Goal: Task Accomplishment & Management: Complete application form

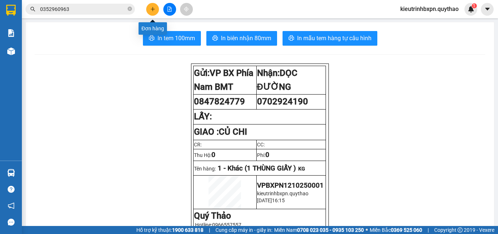
click at [154, 9] on icon "plus" at bounding box center [152, 9] width 5 height 5
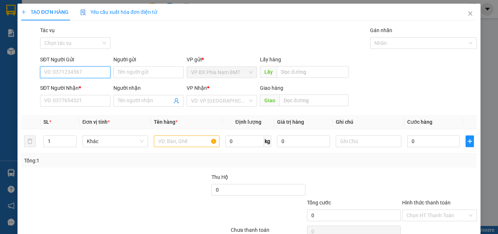
click at [76, 74] on input "SĐT Người Gửi" at bounding box center [75, 72] width 70 height 12
click at [56, 74] on input "SĐT Người Gửi" at bounding box center [75, 72] width 70 height 12
type input "0937736262"
click at [63, 87] on div "0937736262" at bounding box center [74, 87] width 61 height 8
type input "0775040114"
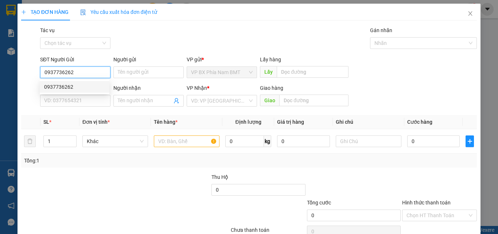
type input "BX LONG AN"
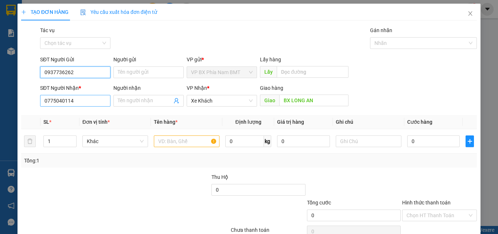
type input "0937736262"
drag, startPoint x: 71, startPoint y: 104, endPoint x: 12, endPoint y: 109, distance: 59.7
click at [12, 109] on div "TẠO ĐƠN HÀNG Yêu cầu xuất hóa đơn điện tử Transit Pickup Surcharge Ids Transit …" at bounding box center [249, 117] width 498 height 234
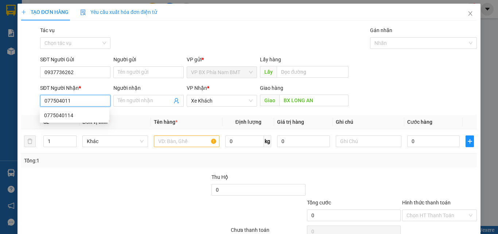
type input "0775040114"
click at [218, 119] on th "Tên hàng *" at bounding box center [186, 122] width 71 height 14
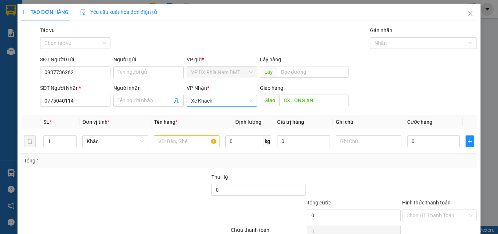
click at [220, 101] on span "Xe Khách" at bounding box center [222, 100] width 62 height 11
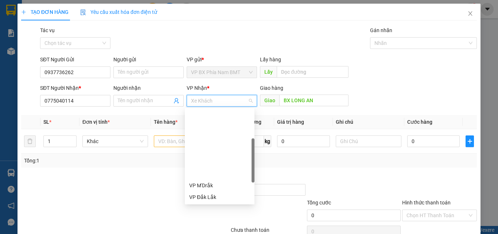
scroll to position [82, 0]
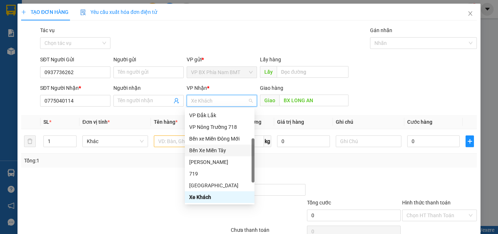
click at [157, 167] on div "Tổng: 1" at bounding box center [249, 161] width 456 height 14
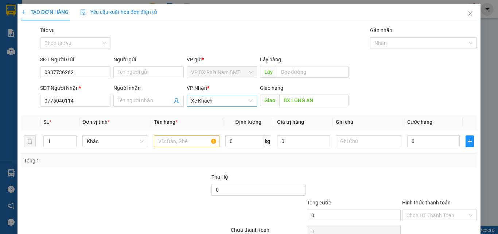
click at [219, 102] on span "Xe Khách" at bounding box center [222, 100] width 62 height 11
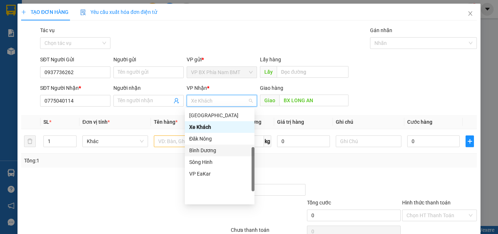
scroll to position [42, 0]
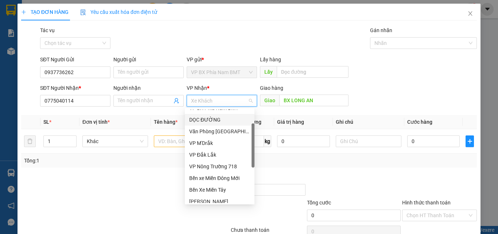
click at [217, 121] on div "DỌC ĐƯỜNG" at bounding box center [219, 120] width 61 height 8
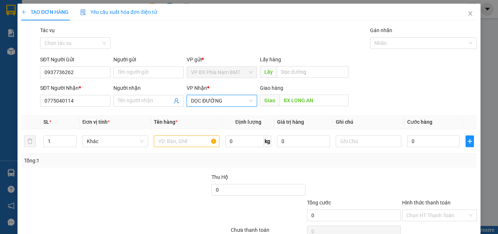
click at [238, 102] on span "DỌC ĐƯỜNG" at bounding box center [222, 100] width 62 height 11
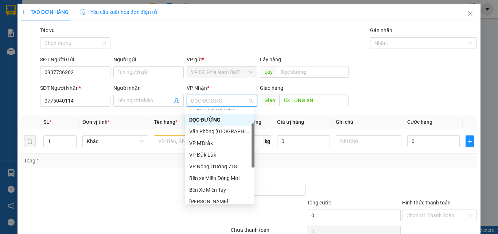
click at [223, 118] on div "DỌC ĐƯỜNG" at bounding box center [219, 120] width 61 height 8
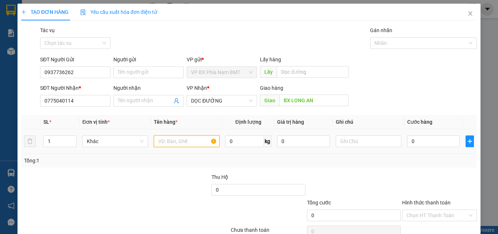
click at [172, 143] on input "text" at bounding box center [187, 141] width 66 height 12
type input "1 THÙNG GIẤY"
click at [418, 143] on input "0" at bounding box center [433, 141] width 53 height 12
type input "5"
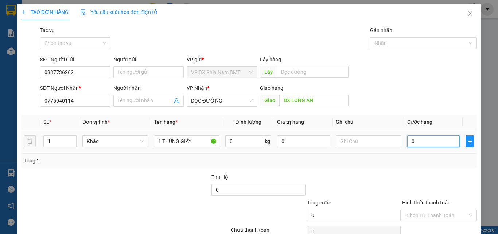
type input "5"
type input "50"
type input "500"
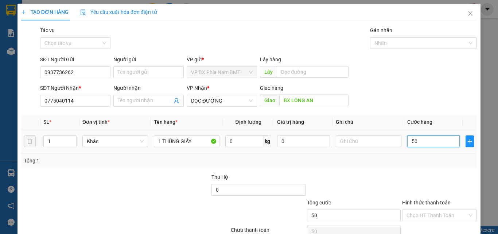
type input "500"
type input "5.000"
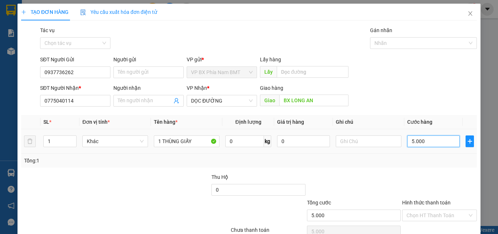
type input "50.000"
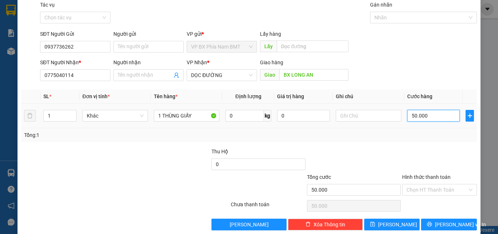
scroll to position [36, 0]
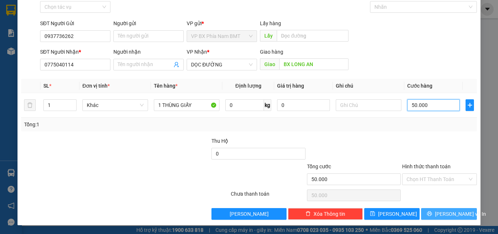
type input "50.000"
drag, startPoint x: 445, startPoint y: 213, endPoint x: 435, endPoint y: 213, distance: 9.5
click at [443, 213] on span "[PERSON_NAME] và In" at bounding box center [460, 214] width 51 height 8
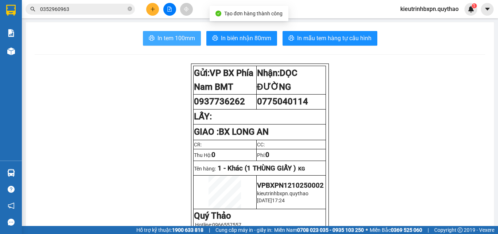
click at [173, 39] on span "In tem 100mm" at bounding box center [177, 38] width 38 height 9
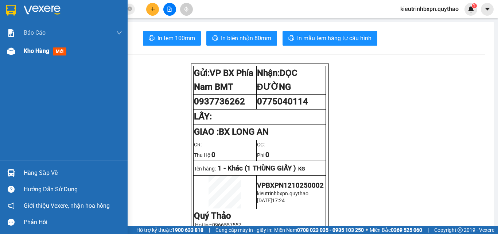
click at [45, 47] on span "Kho hàng" at bounding box center [37, 50] width 26 height 7
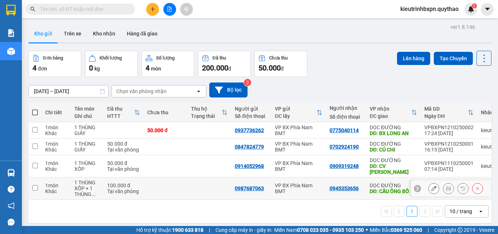
click at [144, 185] on td at bounding box center [166, 188] width 44 height 22
checkbox input "true"
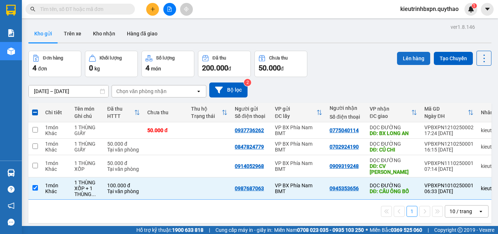
click at [407, 58] on button "Lên hàng" at bounding box center [413, 58] width 33 height 13
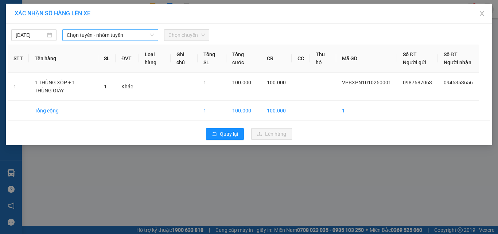
click at [93, 35] on span "Chọn tuyến - nhóm tuyến" at bounding box center [110, 35] width 87 height 11
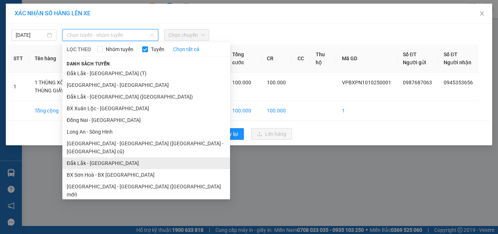
click at [95, 157] on li "Đắk Lắk - Sài Gòn" at bounding box center [146, 163] width 168 height 12
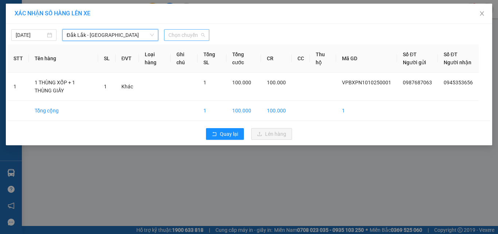
click at [178, 33] on span "Chọn chuyến" at bounding box center [187, 35] width 36 height 11
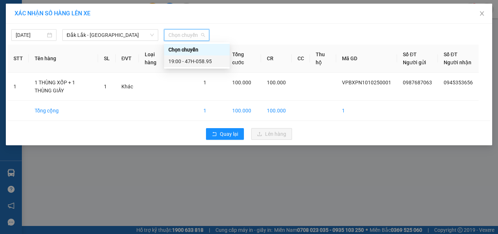
click at [189, 59] on div "19:00 - 47H-058.95" at bounding box center [197, 61] width 57 height 8
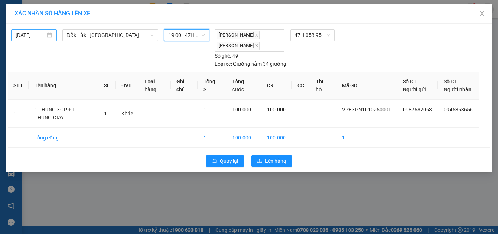
click at [27, 36] on input "[DATE]" at bounding box center [31, 35] width 30 height 8
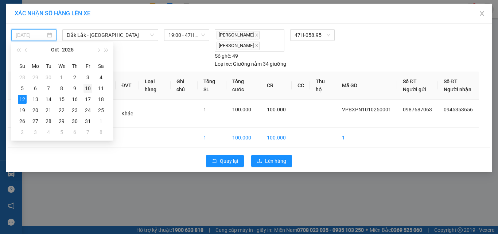
click at [87, 87] on div "10" at bounding box center [88, 88] width 9 height 9
type input "10/10/2025"
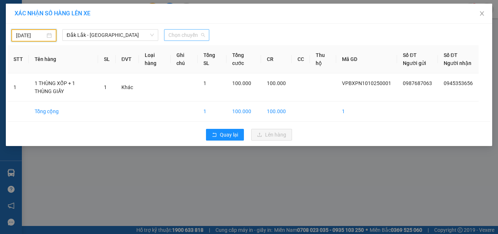
click at [182, 38] on span "Chọn chuyến" at bounding box center [187, 35] width 36 height 11
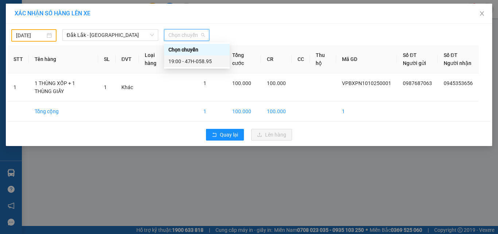
click at [190, 58] on div "19:00 - 47H-058.95" at bounding box center [197, 61] width 57 height 8
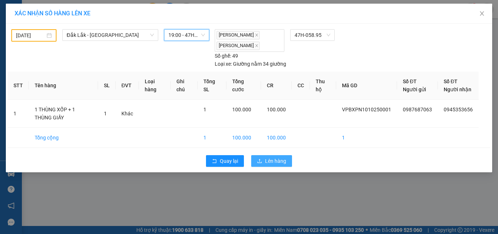
click at [268, 165] on span "Lên hàng" at bounding box center [275, 161] width 21 height 8
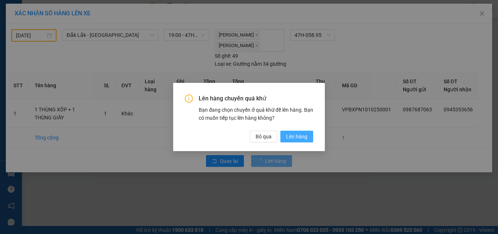
click at [287, 135] on span "Lên hàng" at bounding box center [296, 136] width 21 height 8
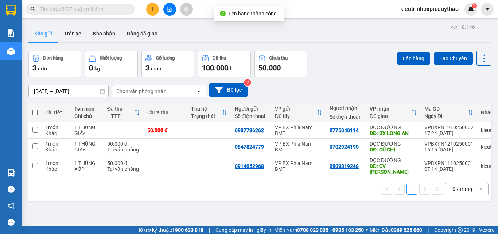
click at [286, 205] on div "ver 1.8.146 Kho gửi Trên xe Kho nhận Hàng đã giao Đơn hàng 3 đơn Khối lượng 0 k…" at bounding box center [260, 139] width 469 height 234
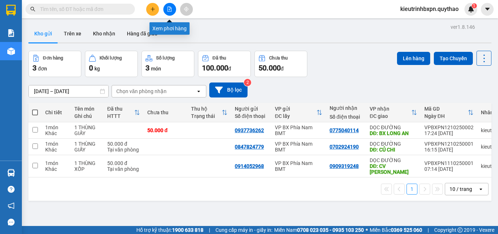
click at [170, 9] on icon "file-add" at bounding box center [169, 9] width 5 height 5
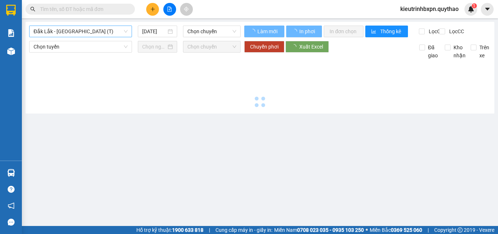
click at [70, 31] on span "Đắk Lắk - Sài Gòn (T)" at bounding box center [81, 31] width 94 height 11
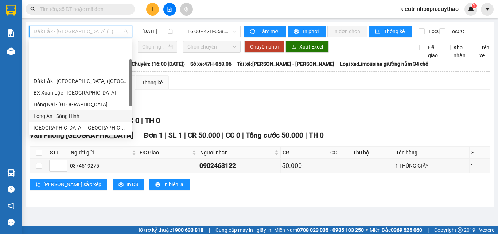
scroll to position [105, 0]
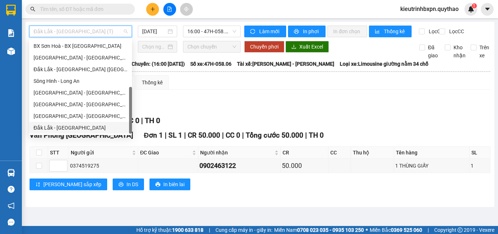
click at [54, 127] on div "Đắk Lắk - Đồng Nai" at bounding box center [81, 128] width 94 height 8
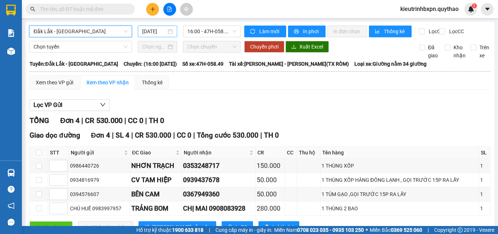
click at [149, 31] on input "[DATE]" at bounding box center [154, 31] width 24 height 8
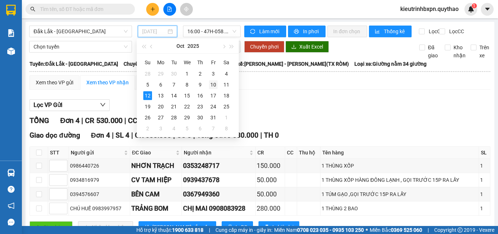
click at [210, 79] on td "10" at bounding box center [213, 84] width 13 height 11
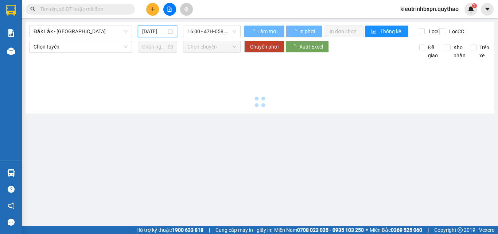
type input "10/10/2025"
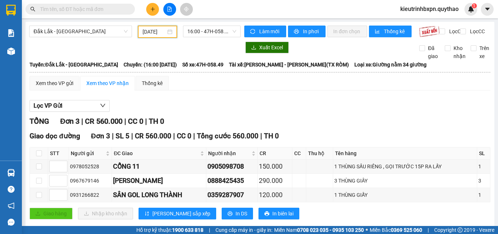
scroll to position [19, 0]
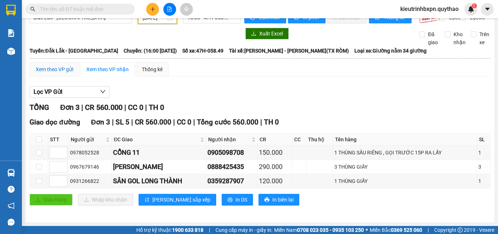
click at [54, 65] on div "Xem theo VP gửi" at bounding box center [55, 69] width 38 height 8
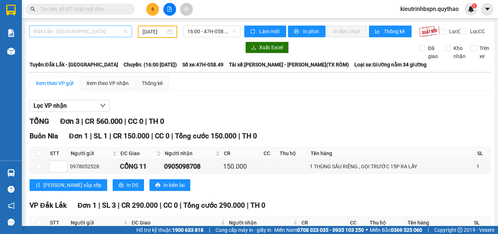
click at [70, 31] on span "Đắk Lắk - Đồng Nai" at bounding box center [81, 31] width 94 height 11
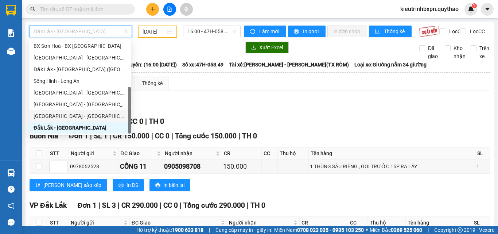
click at [63, 114] on div "Đắk Lắk - Tây Ninh" at bounding box center [80, 116] width 93 height 8
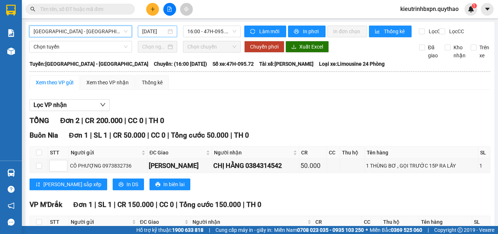
click at [151, 32] on input "[DATE]" at bounding box center [154, 31] width 24 height 8
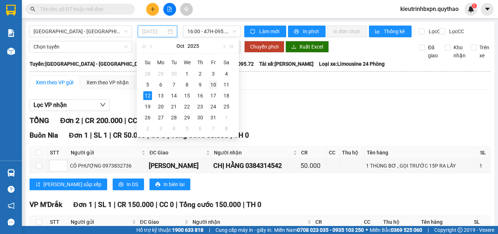
click at [211, 83] on div "10" at bounding box center [213, 84] width 9 height 9
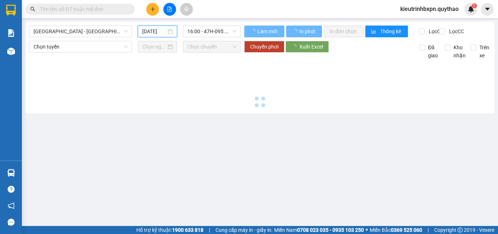
type input "10/10/2025"
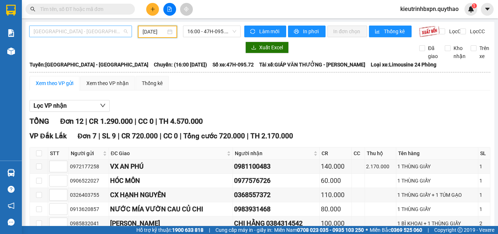
click at [73, 33] on span "Đắk Lắk - Tây Ninh" at bounding box center [81, 31] width 94 height 11
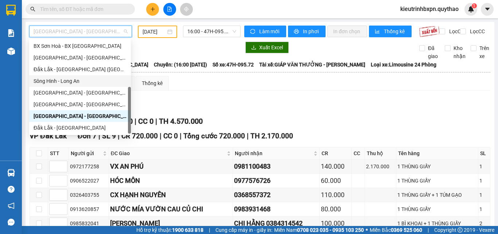
click at [67, 80] on div "Sông Hinh - Long An" at bounding box center [80, 81] width 93 height 8
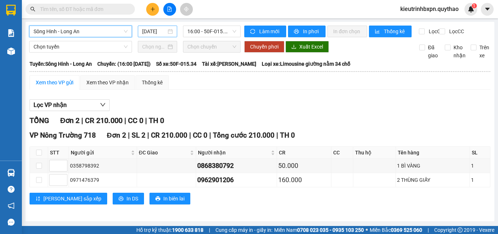
click at [151, 32] on input "[DATE]" at bounding box center [154, 31] width 24 height 8
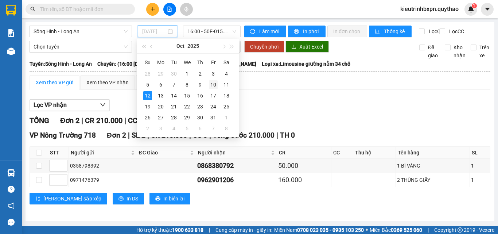
click at [213, 84] on div "10" at bounding box center [213, 84] width 9 height 9
type input "10/10/2025"
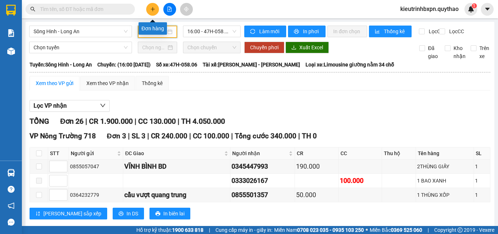
click at [149, 8] on button at bounding box center [152, 9] width 13 height 13
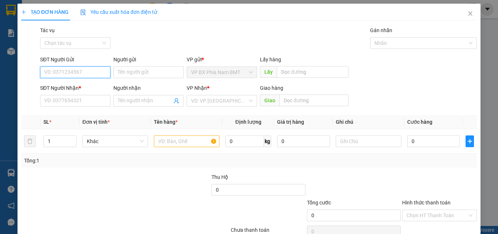
click at [50, 73] on input "SĐT Người Gửi" at bounding box center [75, 72] width 70 height 12
type input "0968053801"
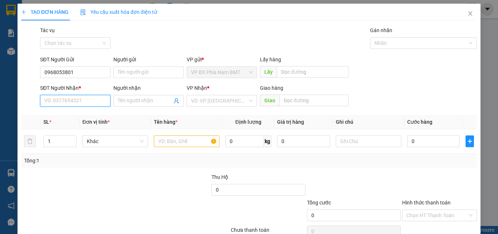
click at [52, 98] on input "SĐT Người Nhận *" at bounding box center [75, 101] width 70 height 12
type input "0966567003"
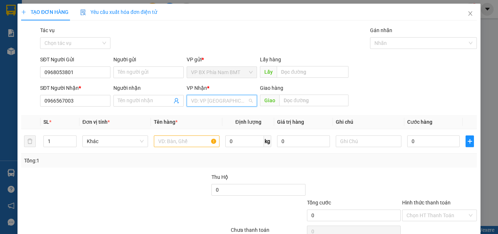
click at [212, 102] on input "search" at bounding box center [219, 100] width 57 height 11
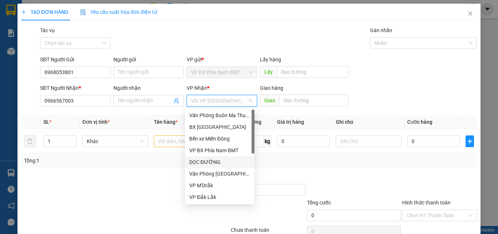
click at [216, 161] on div "DỌC ĐƯỜNG" at bounding box center [219, 162] width 61 height 8
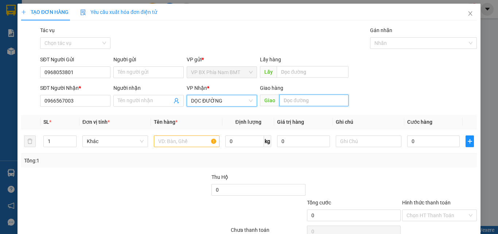
click at [291, 105] on input "text" at bounding box center [313, 100] width 69 height 12
type input "BIÊN HÒA ( AMATA )"
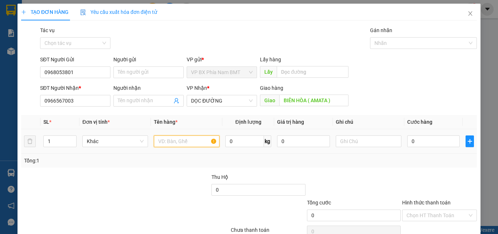
click at [182, 142] on input "text" at bounding box center [187, 141] width 66 height 12
type input "1 THÙNG GIẤY"
click at [422, 142] on input "0" at bounding box center [433, 141] width 53 height 12
type input "4"
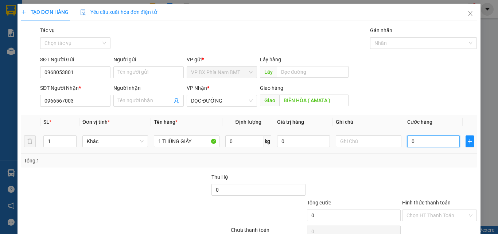
type input "4"
type input "40"
type input "400"
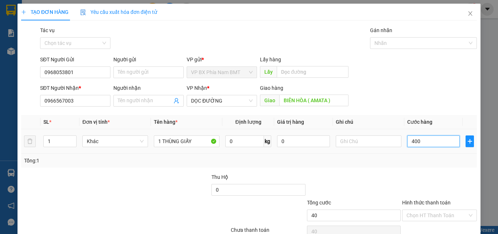
type input "400"
type input "4.000"
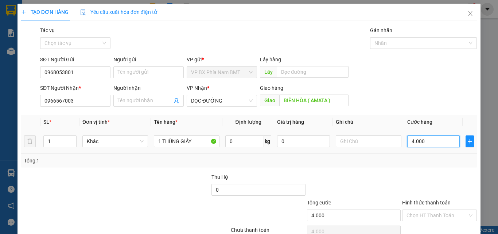
type input "40.000"
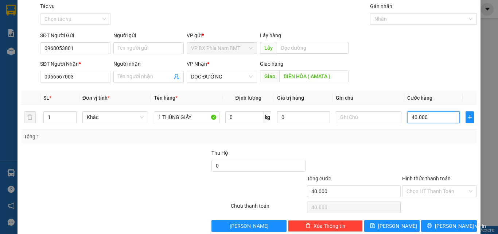
scroll to position [36, 0]
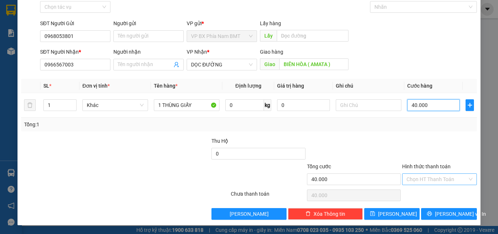
type input "40.000"
click at [432, 178] on input "Hình thức thanh toán" at bounding box center [437, 179] width 61 height 11
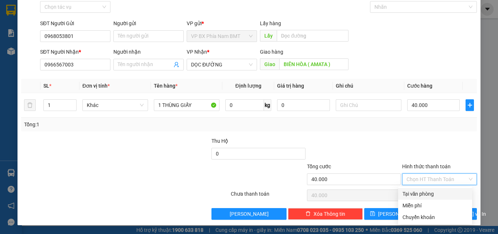
click at [434, 188] on div "Tại văn phòng" at bounding box center [435, 194] width 74 height 12
type input "0"
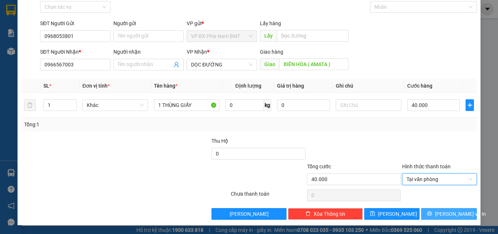
click at [444, 210] on span "[PERSON_NAME] và In" at bounding box center [460, 214] width 51 height 8
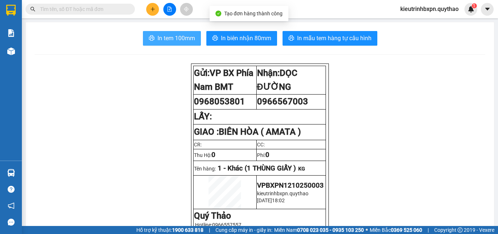
click at [173, 38] on span "In tem 100mm" at bounding box center [177, 38] width 38 height 9
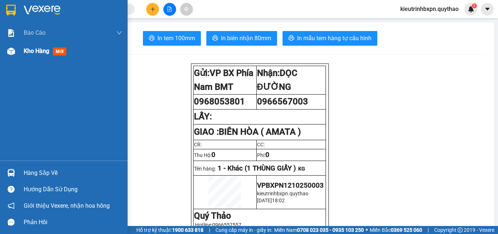
click at [33, 51] on span "Kho hàng" at bounding box center [37, 50] width 26 height 7
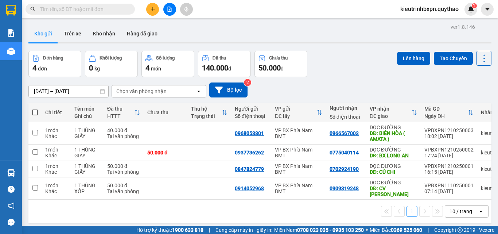
click at [170, 13] on button at bounding box center [169, 9] width 13 height 13
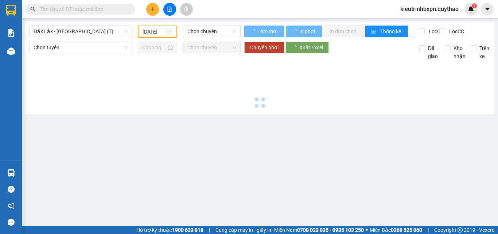
type input "[DATE]"
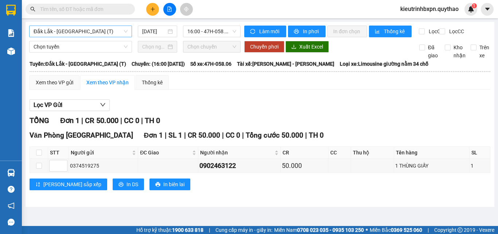
click at [68, 31] on span "Đắk Lắk - Sài Gòn (T)" at bounding box center [81, 31] width 94 height 11
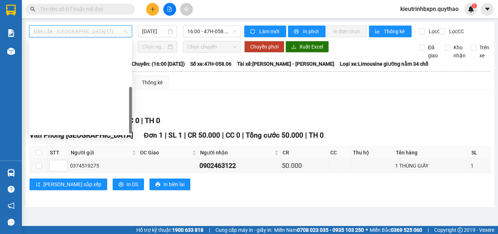
scroll to position [105, 0]
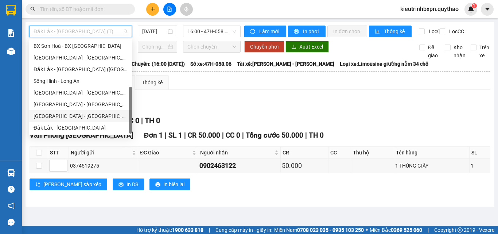
click at [62, 114] on div "Đắk Lắk - Tây Ninh" at bounding box center [81, 116] width 94 height 8
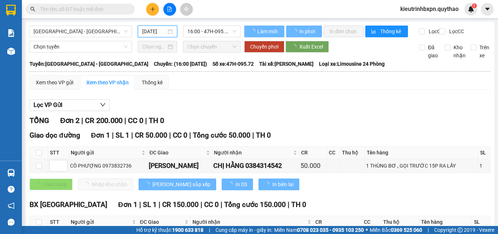
click at [155, 31] on input "[DATE]" at bounding box center [154, 31] width 24 height 8
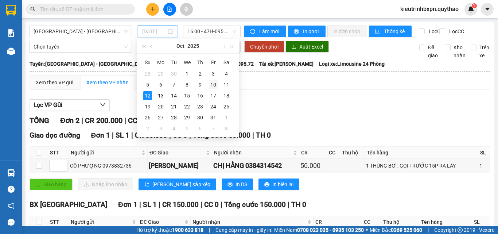
click at [211, 82] on div "10" at bounding box center [213, 84] width 9 height 9
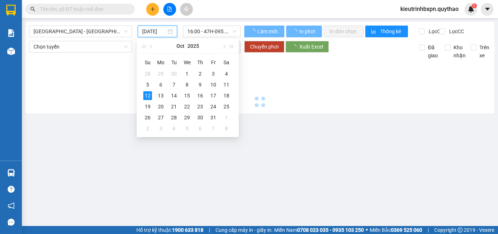
type input "10/10/2025"
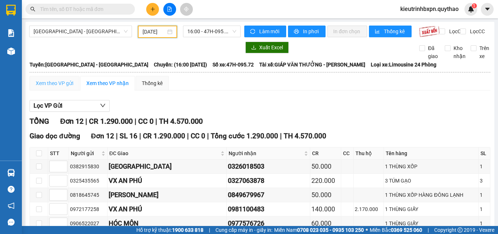
click at [55, 84] on div "Xem theo VP gửi" at bounding box center [55, 83] width 50 height 15
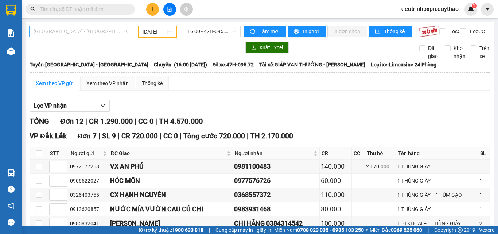
click at [71, 31] on span "Đắk Lắk - Tây Ninh" at bounding box center [81, 31] width 94 height 11
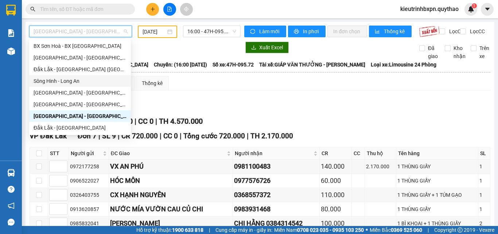
click at [62, 81] on div "Sông Hinh - Long An" at bounding box center [80, 81] width 93 height 8
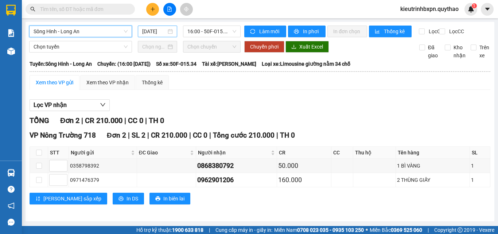
click at [148, 32] on input "[DATE]" at bounding box center [154, 31] width 24 height 8
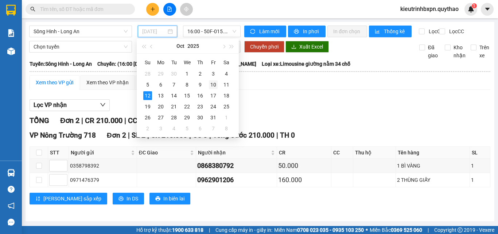
click at [214, 86] on div "10" at bounding box center [213, 84] width 9 height 9
type input "10/10/2025"
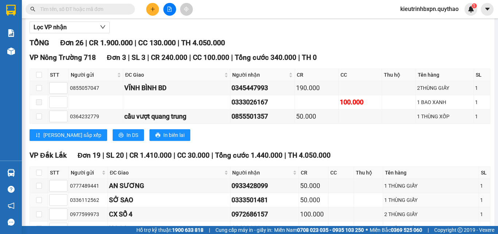
scroll to position [22, 0]
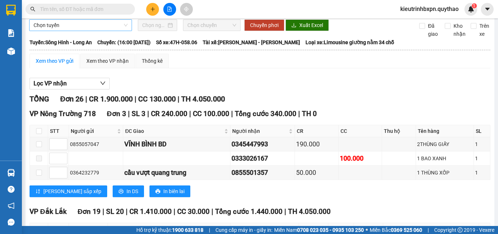
click at [59, 30] on span "Chọn tuyến" at bounding box center [81, 25] width 94 height 11
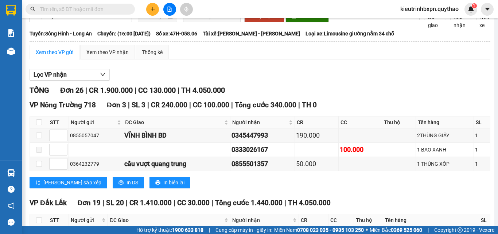
scroll to position [0, 0]
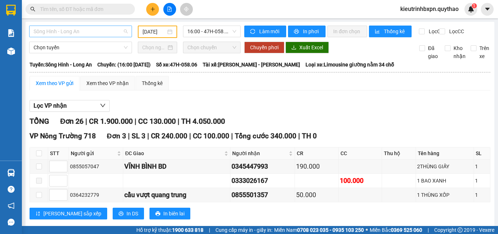
click at [56, 33] on span "Sông Hinh - Long An" at bounding box center [81, 31] width 94 height 11
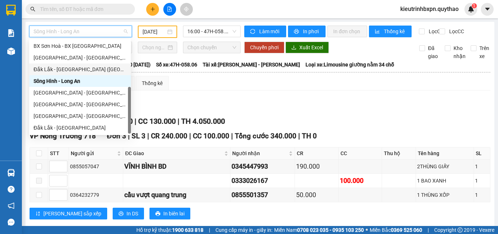
click at [61, 67] on div "Đắk Lắk - Sài Gòn (BXMĐ mới)" at bounding box center [80, 69] width 93 height 8
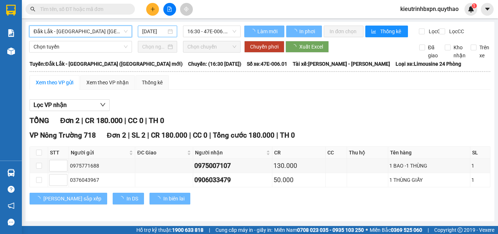
click at [152, 30] on input "[DATE]" at bounding box center [154, 31] width 24 height 8
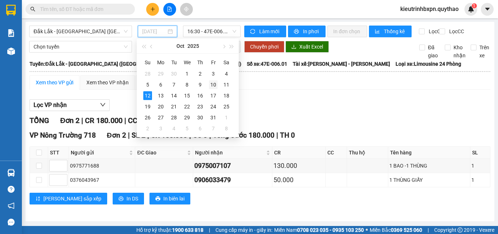
click at [212, 85] on div "10" at bounding box center [213, 84] width 9 height 9
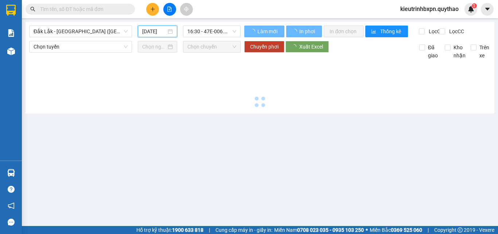
type input "10/10/2025"
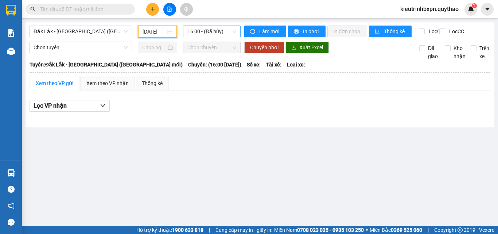
click at [205, 31] on span "16:00 - (Đã hủy)" at bounding box center [211, 31] width 49 height 11
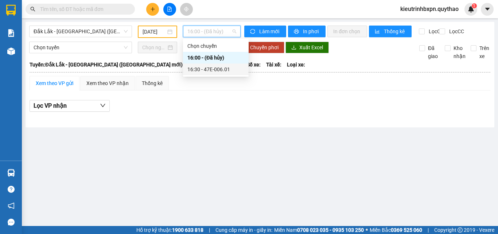
click at [217, 66] on div "16:30 - 47E-006.01" at bounding box center [215, 69] width 57 height 8
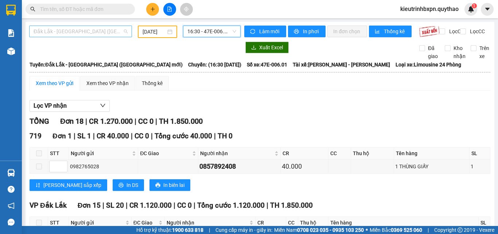
click at [64, 32] on span "Đắk Lắk - Sài Gòn (BXMĐ mới)" at bounding box center [81, 31] width 94 height 11
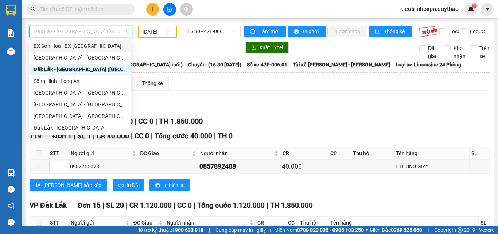
click at [66, 45] on div "BX Sơn Hoà - BX Xuân Lộc" at bounding box center [80, 46] width 93 height 8
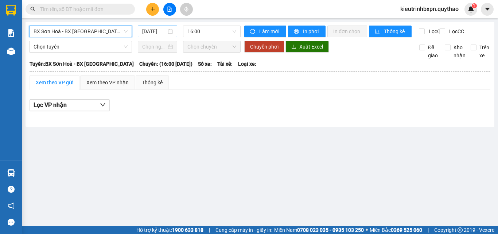
click at [150, 31] on input "[DATE]" at bounding box center [154, 31] width 24 height 8
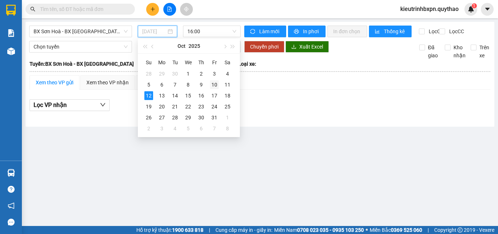
click at [214, 83] on div "10" at bounding box center [214, 84] width 9 height 9
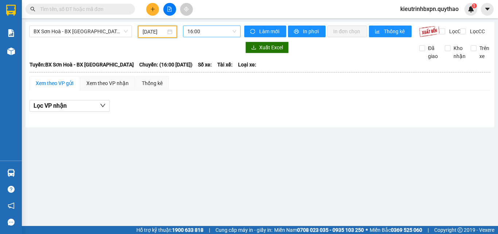
click at [198, 32] on span "16:00" at bounding box center [211, 31] width 49 height 11
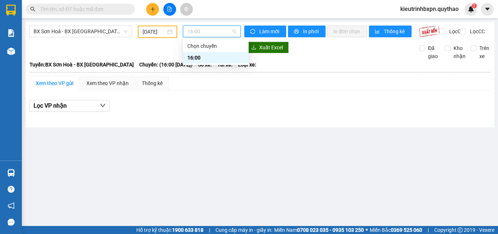
drag, startPoint x: 189, startPoint y: 128, endPoint x: 153, endPoint y: 91, distance: 51.6
click at [189, 127] on div "BX Sơn Hoà - BX Xuân Lộc 10/10/2025 16:00 Làm mới In phơi In đơn chọn Thống kê …" at bounding box center [260, 74] width 469 height 105
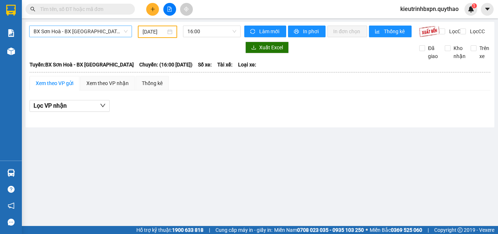
click at [73, 30] on span "BX Sơn Hoà - BX Xuân Lộc" at bounding box center [81, 31] width 94 height 11
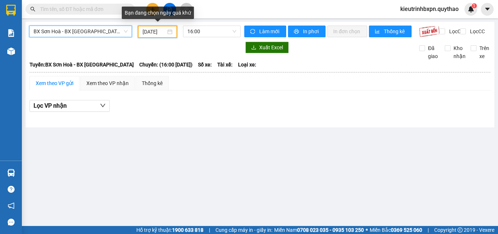
click at [159, 28] on input "10/10/2025" at bounding box center [154, 32] width 23 height 8
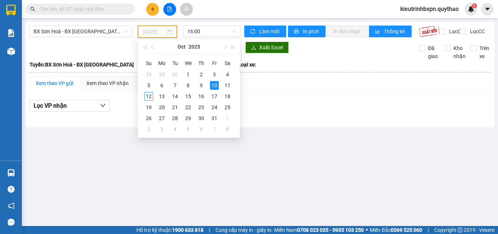
type input "10/10/2025"
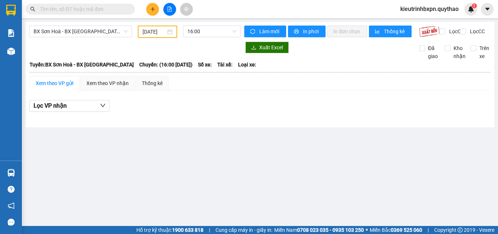
click at [90, 53] on div at bounding box center [135, 48] width 212 height 12
click at [78, 31] on span "BX Sơn Hoà - BX Xuân Lộc" at bounding box center [81, 31] width 94 height 11
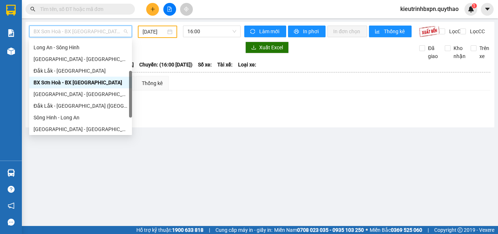
scroll to position [32, 0]
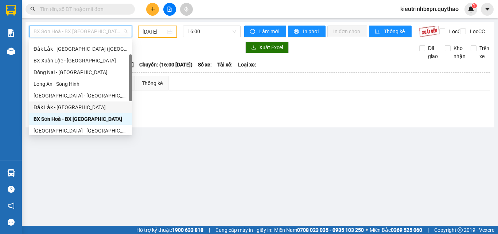
click at [59, 106] on div "Đắk Lắk - Sài Gòn" at bounding box center [81, 107] width 94 height 8
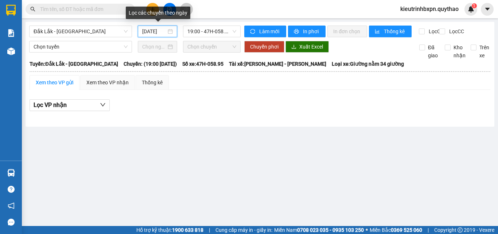
click at [155, 30] on input "[DATE]" at bounding box center [154, 31] width 24 height 8
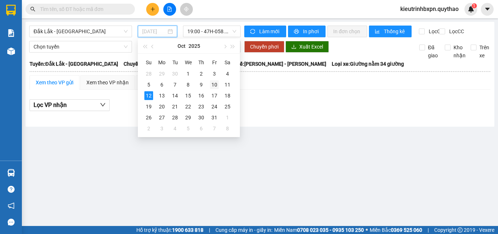
click at [216, 85] on div "10" at bounding box center [214, 84] width 9 height 9
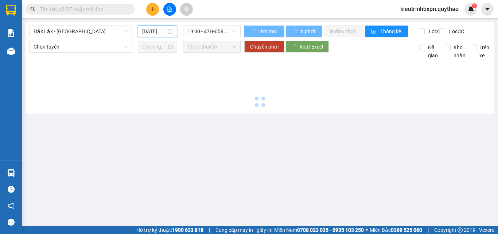
type input "10/10/2025"
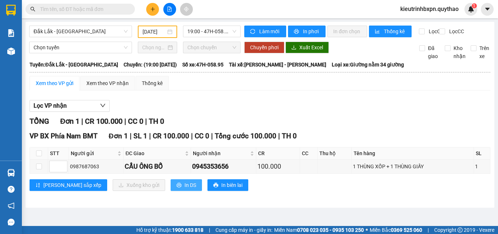
click at [177, 187] on icon "printer" at bounding box center [179, 185] width 5 height 5
click at [61, 33] on span "Đắk Lắk - Sài Gòn" at bounding box center [81, 31] width 94 height 11
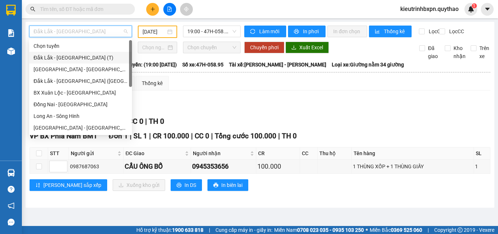
click at [56, 58] on div "Đắk Lắk - Sài Gòn (T)" at bounding box center [81, 58] width 94 height 8
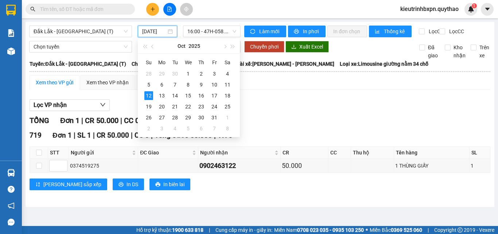
click at [157, 32] on input "[DATE]" at bounding box center [154, 31] width 24 height 8
click at [212, 82] on div "10" at bounding box center [214, 84] width 9 height 9
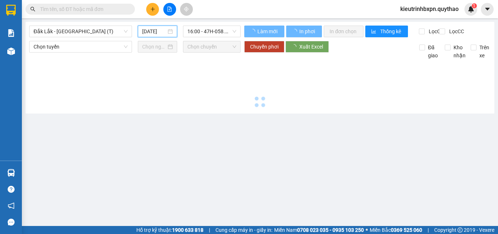
type input "10/10/2025"
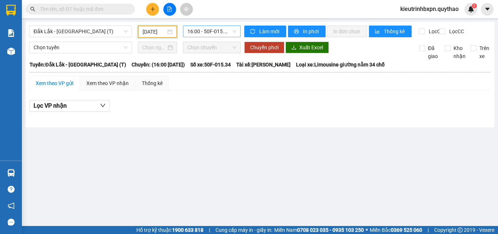
click at [200, 34] on span "16:00 - 50F-015.34" at bounding box center [211, 31] width 49 height 11
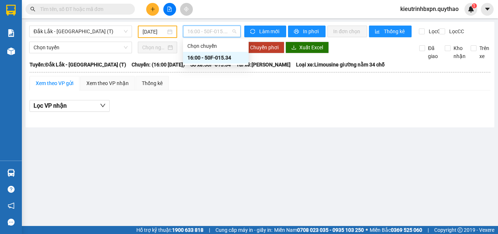
click at [215, 58] on div "16:00 - 50F-015.34" at bounding box center [215, 58] width 57 height 8
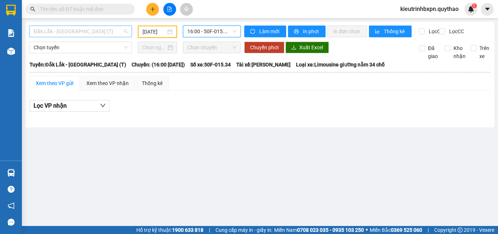
click at [78, 33] on span "Đắk Lắk - Sài Gòn (T)" at bounding box center [81, 31] width 94 height 11
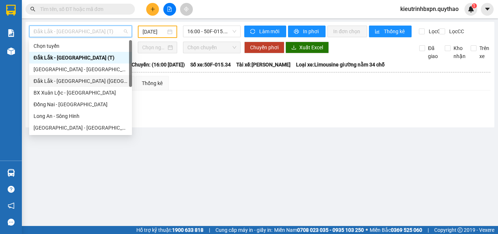
click at [66, 80] on div "Đắk Lắk - Sài Gòn (BXMT)" at bounding box center [81, 81] width 94 height 8
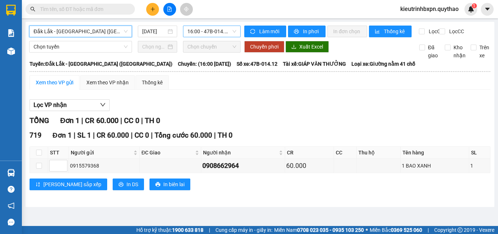
click at [200, 32] on span "16:00 - 47B-014.12" at bounding box center [211, 31] width 49 height 11
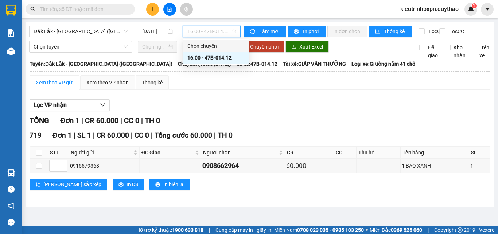
click at [155, 32] on input "[DATE]" at bounding box center [154, 31] width 24 height 8
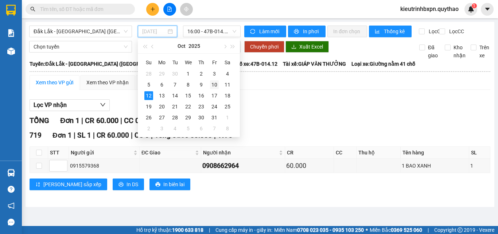
click at [211, 83] on div "10" at bounding box center [214, 84] width 9 height 9
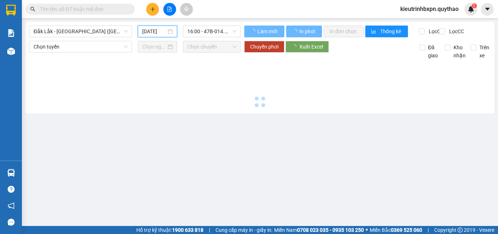
type input "10/10/2025"
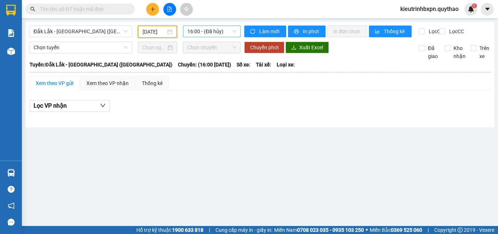
click at [208, 33] on span "16:00 - (Đã hủy)" at bounding box center [211, 31] width 49 height 11
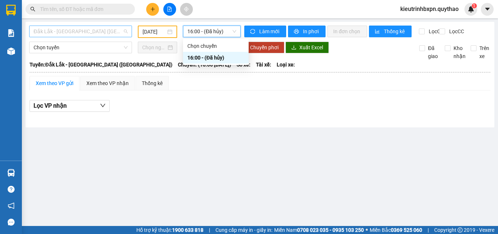
click at [87, 32] on span "Đắk Lắk - Sài Gòn (BXMT)" at bounding box center [81, 31] width 94 height 11
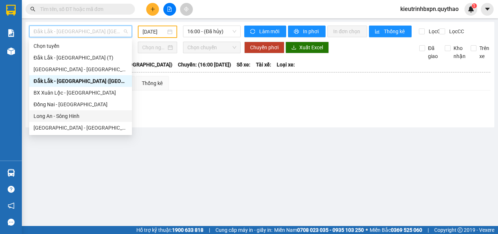
scroll to position [36, 0]
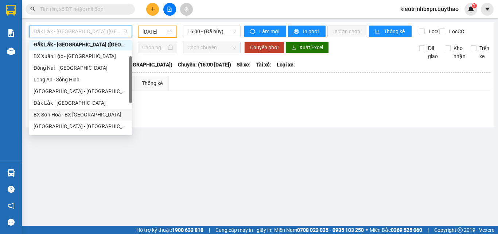
click at [55, 113] on div "BX Sơn Hoà - BX Xuân Lộc" at bounding box center [81, 115] width 94 height 8
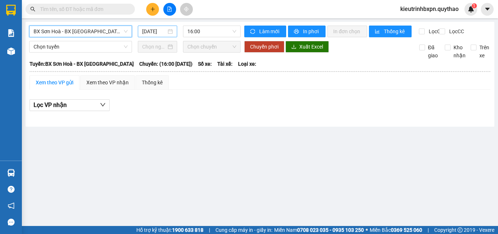
click at [153, 34] on input "[DATE]" at bounding box center [154, 31] width 24 height 8
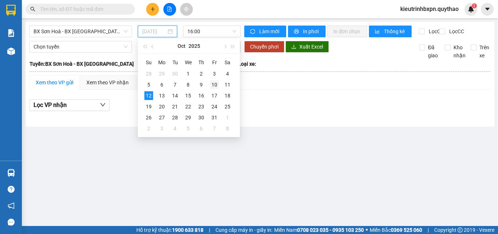
click at [216, 86] on div "10" at bounding box center [214, 84] width 9 height 9
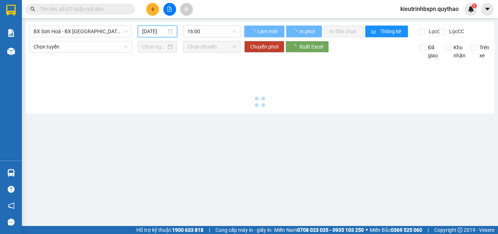
type input "10/10/2025"
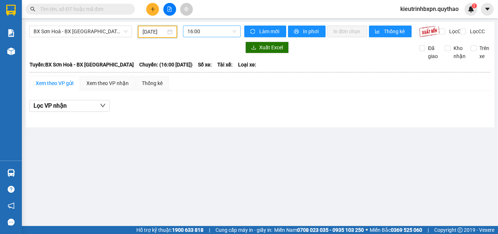
click at [198, 34] on span "16:00" at bounding box center [211, 31] width 49 height 11
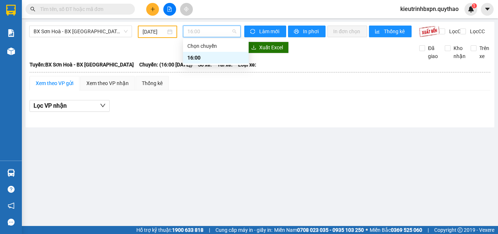
click at [151, 119] on div "Lọc VP nhận" at bounding box center [260, 107] width 461 height 23
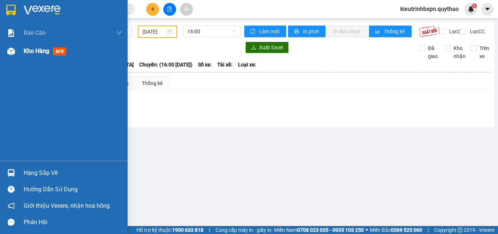
click at [31, 52] on span "Kho hàng" at bounding box center [37, 50] width 26 height 7
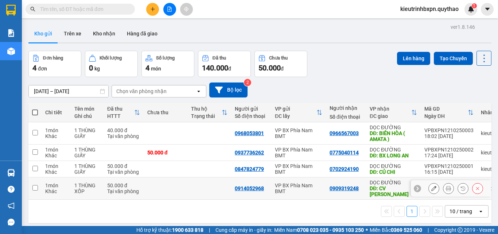
click at [191, 190] on td at bounding box center [209, 188] width 44 height 22
checkbox input "true"
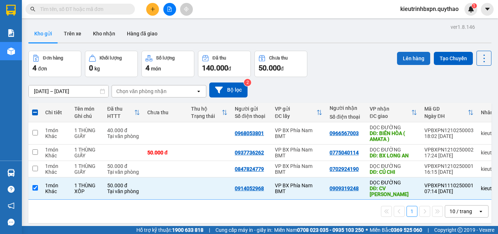
click at [410, 58] on button "Lên hàng" at bounding box center [413, 58] width 33 height 13
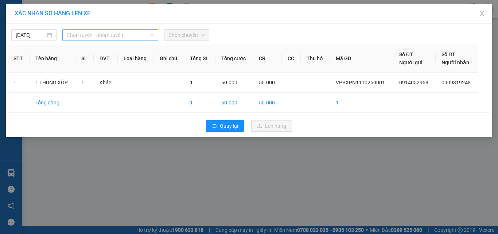
click at [105, 35] on span "Chọn tuyến - nhóm tuyến" at bounding box center [110, 35] width 87 height 11
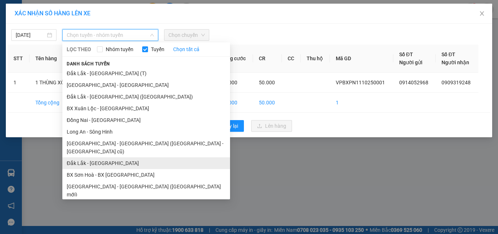
drag, startPoint x: 95, startPoint y: 152, endPoint x: 125, endPoint y: 115, distance: 48.0
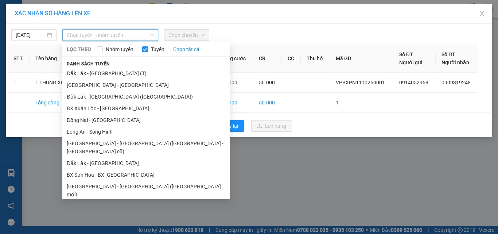
click at [95, 157] on li "Đắk Lắk - Sài Gòn" at bounding box center [146, 163] width 168 height 12
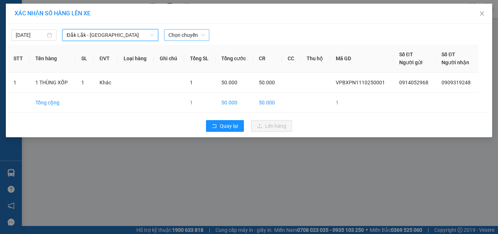
click at [185, 36] on span "Chọn chuyến" at bounding box center [187, 35] width 36 height 11
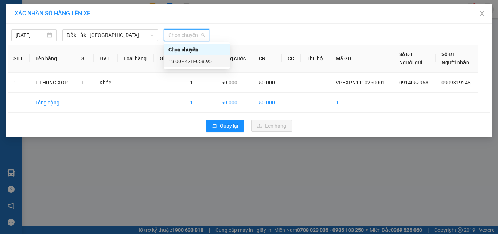
click at [198, 61] on div "19:00 - 47H-058.95" at bounding box center [197, 61] width 57 height 8
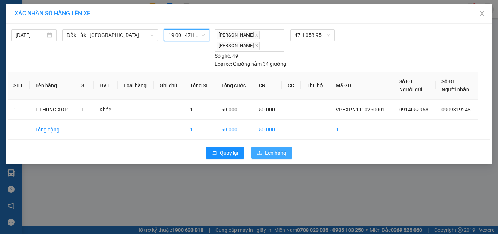
click at [268, 153] on span "Lên hàng" at bounding box center [275, 153] width 21 height 8
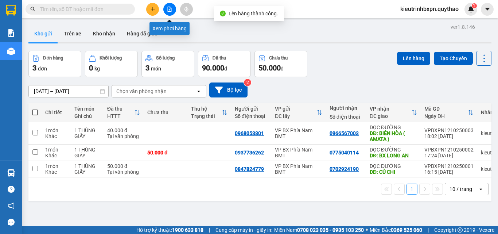
click at [167, 9] on button at bounding box center [169, 9] width 13 height 13
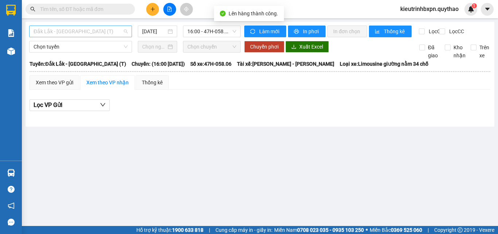
click at [68, 30] on span "Đắk Lắk - Sài Gòn (T)" at bounding box center [81, 31] width 94 height 11
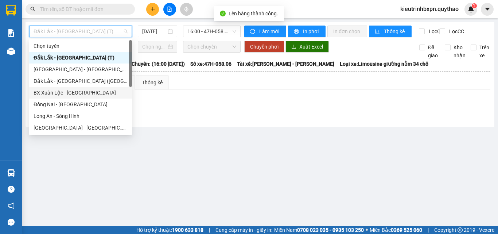
scroll to position [105, 0]
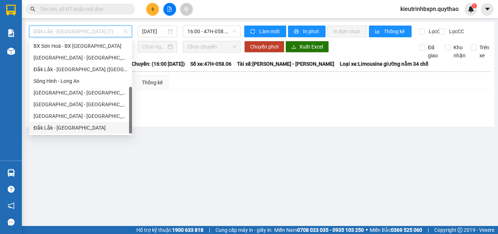
click at [60, 127] on div "Đắk Lắk - Đồng Nai" at bounding box center [81, 128] width 94 height 8
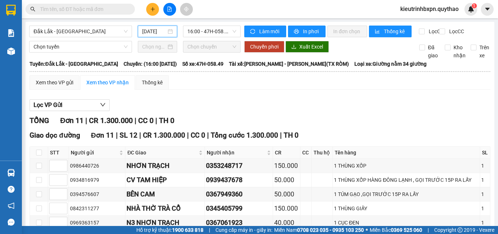
click at [158, 31] on input "[DATE]" at bounding box center [154, 31] width 24 height 8
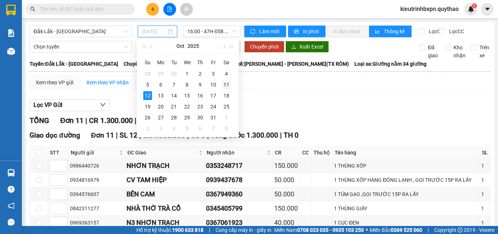
click at [225, 84] on div "11" at bounding box center [226, 84] width 9 height 9
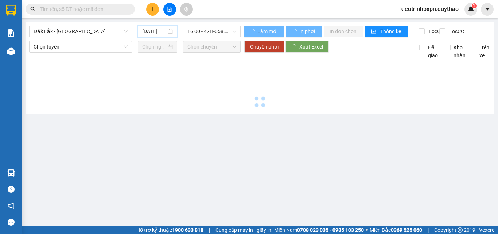
type input "11/10/2025"
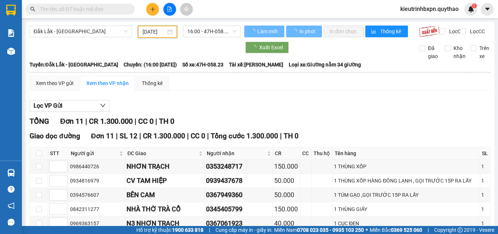
scroll to position [0, 2]
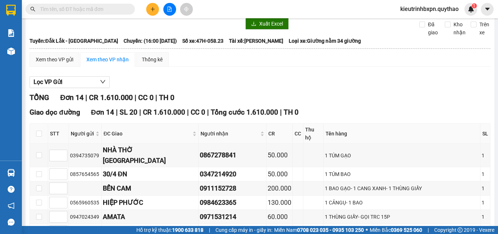
scroll to position [36, 0]
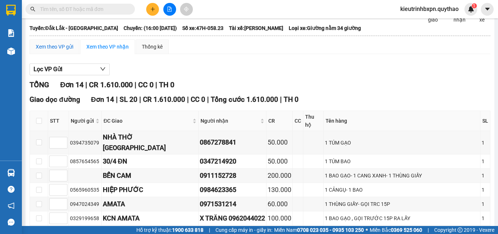
click at [56, 51] on div "Xem theo VP gửi" at bounding box center [55, 47] width 38 height 8
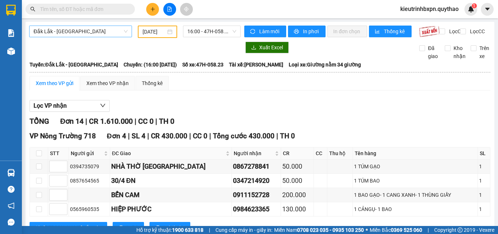
click at [67, 32] on span "Đắk Lắk - Đồng Nai" at bounding box center [81, 31] width 94 height 11
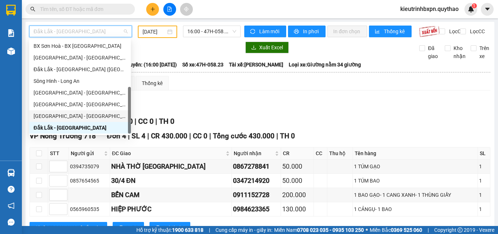
click at [61, 115] on div "Đắk Lắk - Tây Ninh" at bounding box center [80, 116] width 93 height 8
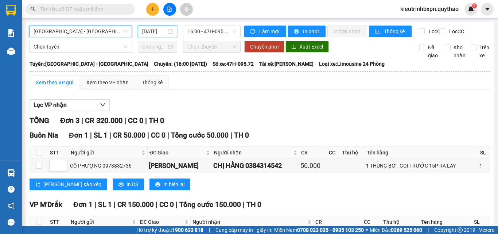
click at [153, 32] on input "[DATE]" at bounding box center [154, 31] width 24 height 8
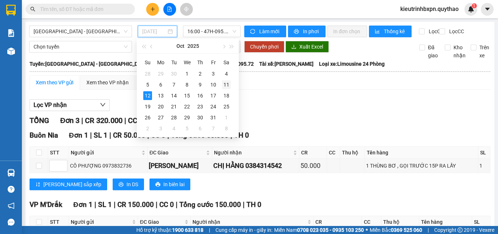
click at [225, 85] on div "11" at bounding box center [226, 84] width 9 height 9
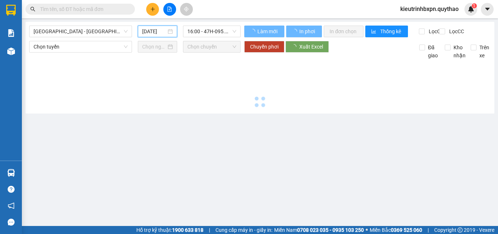
type input "11/10/2025"
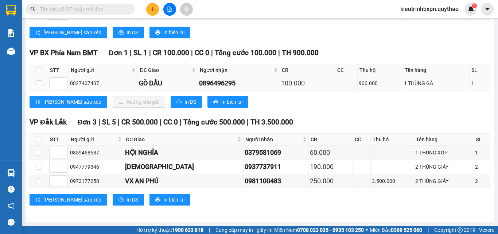
scroll to position [241, 0]
click at [177, 101] on icon "printer" at bounding box center [179, 101] width 5 height 5
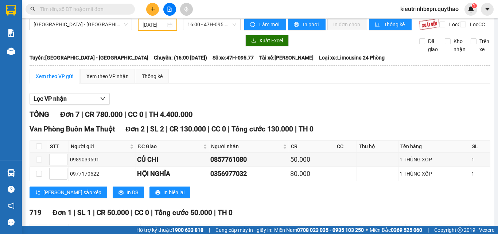
scroll to position [0, 0]
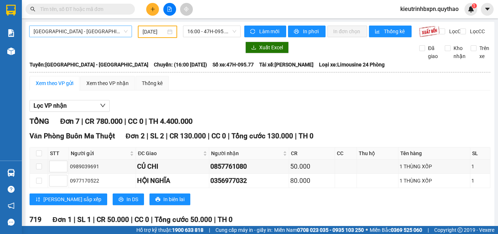
click at [66, 33] on span "Đắk Lắk - Tây Ninh" at bounding box center [81, 31] width 94 height 11
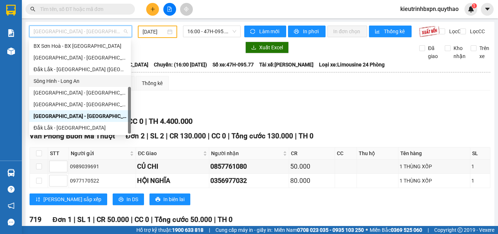
click at [65, 77] on div "Sông Hinh - Long An" at bounding box center [80, 81] width 93 height 8
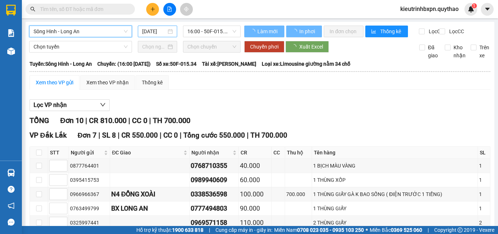
click at [156, 32] on input "[DATE]" at bounding box center [154, 31] width 24 height 8
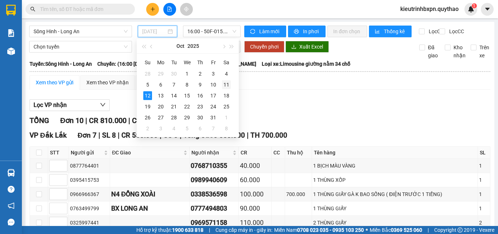
click at [225, 82] on div "11" at bounding box center [226, 84] width 9 height 9
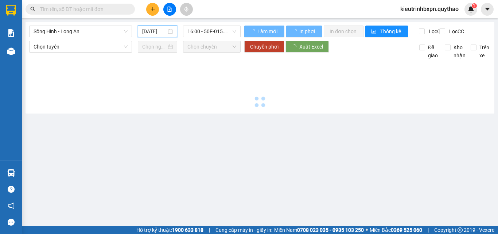
type input "11/10/2025"
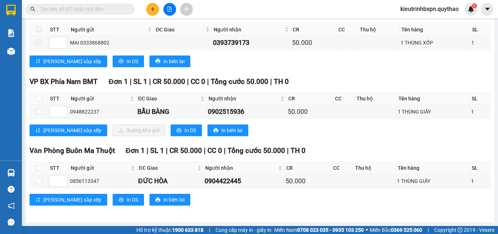
scroll to position [669, 0]
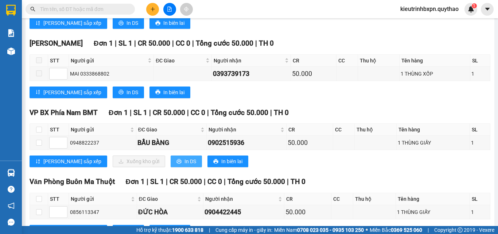
click at [171, 166] on button "In DS" at bounding box center [186, 161] width 31 height 12
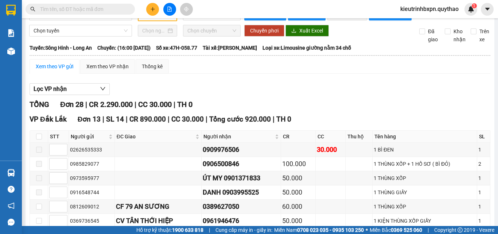
scroll to position [0, 0]
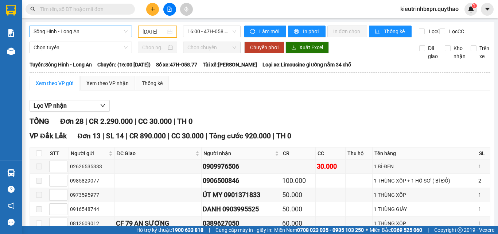
click at [68, 33] on span "Sông Hinh - Long An" at bounding box center [81, 31] width 94 height 11
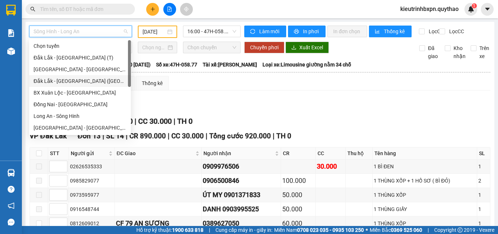
click at [67, 78] on div "Đắk Lắk - Sài Gòn (BXMT)" at bounding box center [80, 81] width 93 height 8
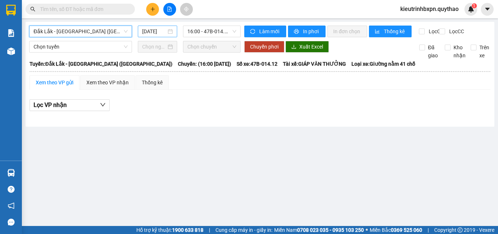
click at [158, 31] on input "[DATE]" at bounding box center [154, 31] width 24 height 8
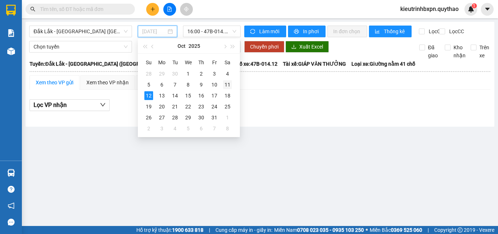
click at [225, 81] on div "11" at bounding box center [227, 84] width 9 height 9
type input "11/10/2025"
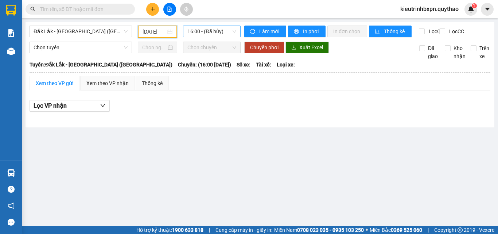
click at [205, 34] on span "16:00 - (Đã hủy)" at bounding box center [211, 31] width 49 height 11
click at [213, 96] on div "Xem theo VP gửi Xem theo VP nhận Thống kê Lọc VP nhận" at bounding box center [260, 98] width 461 height 44
click at [78, 30] on span "Đắk Lắk - Sài Gòn (BXMT)" at bounding box center [81, 31] width 94 height 11
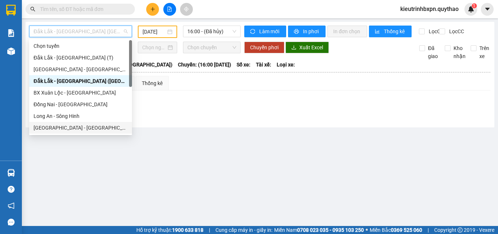
scroll to position [105, 0]
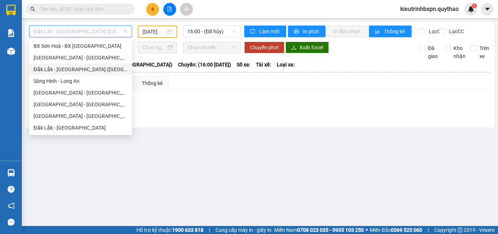
drag, startPoint x: 69, startPoint y: 66, endPoint x: 85, endPoint y: 63, distance: 16.5
click at [69, 66] on div "Đắk Lắk - Sài Gòn (BXMĐ mới)" at bounding box center [81, 69] width 94 height 8
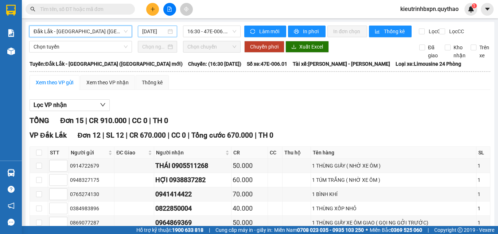
click at [152, 30] on input "[DATE]" at bounding box center [154, 31] width 24 height 8
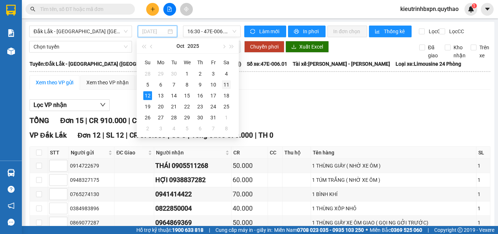
click at [228, 83] on div "11" at bounding box center [226, 84] width 9 height 9
type input "11/10/2025"
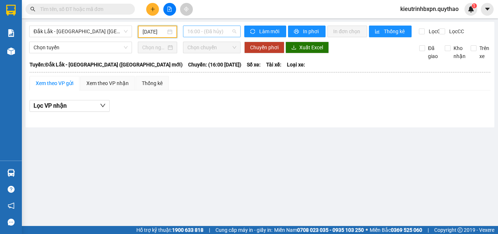
click at [208, 31] on span "16:00 - (Đã hủy)" at bounding box center [211, 31] width 49 height 11
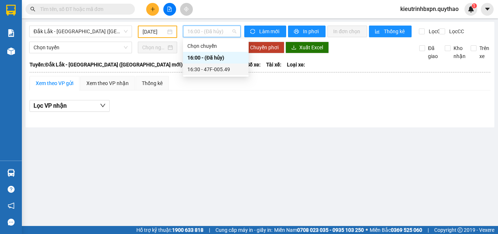
click at [209, 65] on div "16:30 - 47F-005.49" at bounding box center [215, 69] width 57 height 8
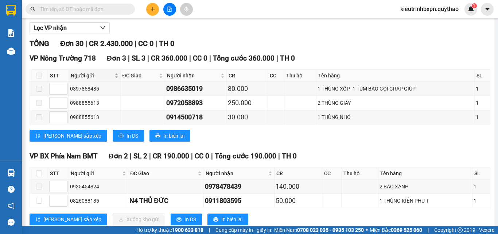
scroll to position [146, 0]
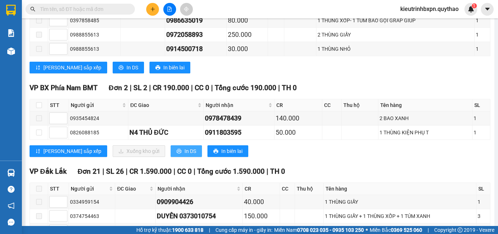
click at [177, 154] on icon "printer" at bounding box center [179, 151] width 5 height 5
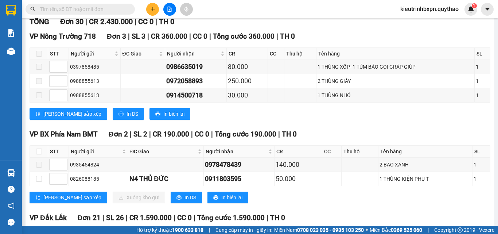
scroll to position [0, 0]
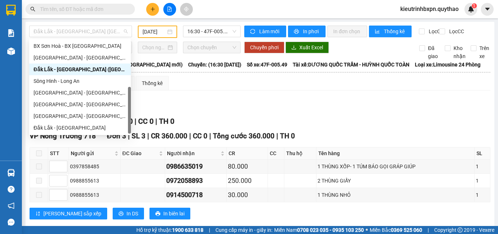
drag, startPoint x: 71, startPoint y: 31, endPoint x: 65, endPoint y: 49, distance: 18.6
click at [71, 31] on span "Đắk Lắk - Sài Gòn (BXMĐ mới)" at bounding box center [81, 31] width 94 height 11
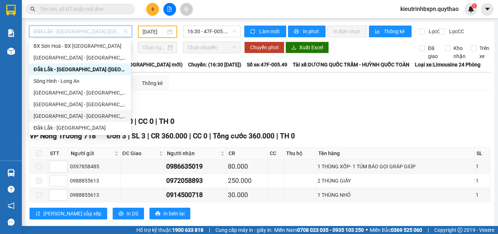
scroll to position [69, 0]
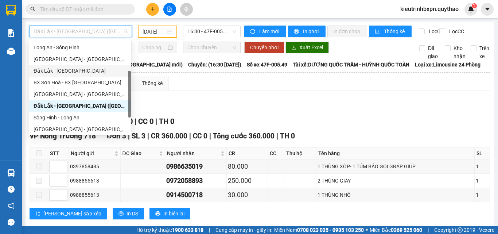
click at [67, 66] on div "Đắk Lắk - Sài Gòn" at bounding box center [80, 71] width 102 height 12
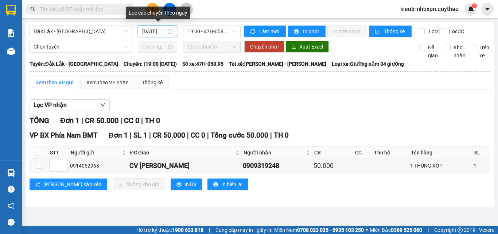
click at [155, 29] on input "[DATE]" at bounding box center [154, 31] width 24 height 8
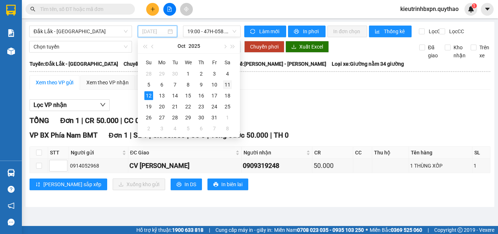
click at [228, 82] on div "11" at bounding box center [227, 84] width 9 height 9
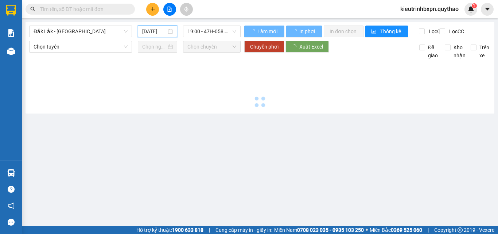
type input "11/10/2025"
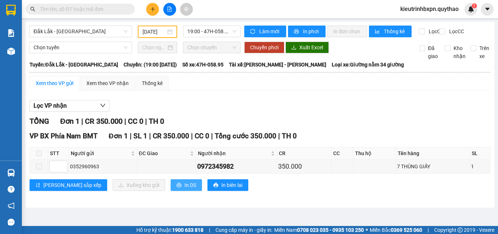
click at [171, 189] on button "In DS" at bounding box center [186, 185] width 31 height 12
